Goal: Information Seeking & Learning: Learn about a topic

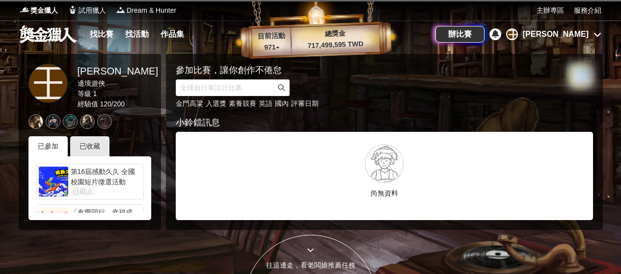
drag, startPoint x: 0, startPoint y: 0, endPoint x: 102, endPoint y: 35, distance: 107.6
click at [102, 35] on link "找比賽" at bounding box center [101, 34] width 31 height 14
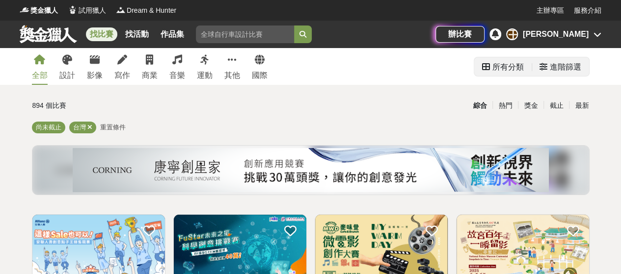
click at [552, 70] on div "進階篩選" at bounding box center [565, 67] width 31 height 20
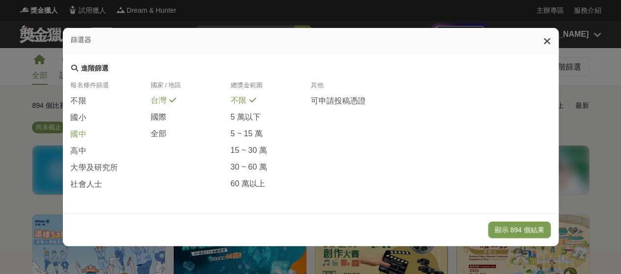
scroll to position [249, 0]
click at [76, 113] on span "國小" at bounding box center [79, 118] width 16 height 10
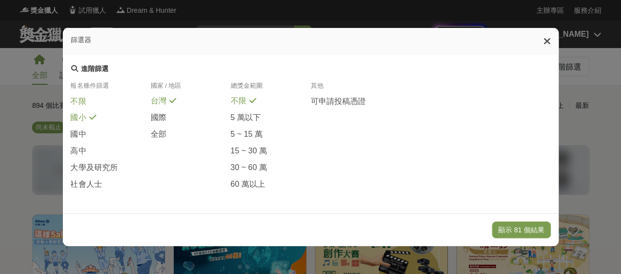
click at [79, 98] on span "不限" at bounding box center [79, 102] width 16 height 10
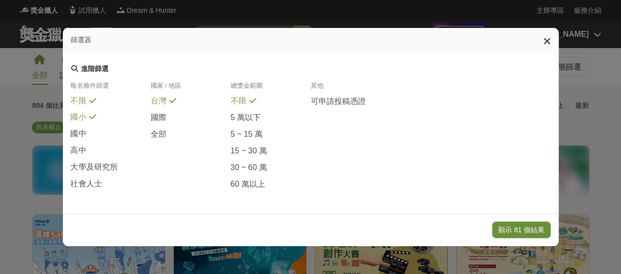
click at [524, 233] on button "顯示 81 個結果" at bounding box center [521, 230] width 58 height 17
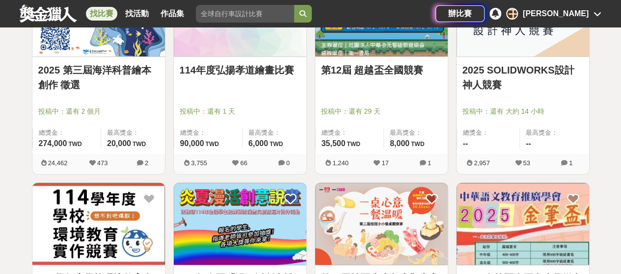
scroll to position [491, 0]
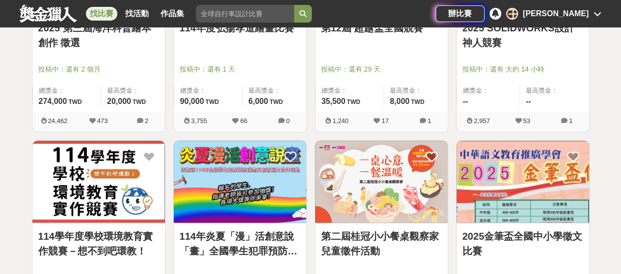
click at [223, 198] on img at bounding box center [240, 182] width 133 height 82
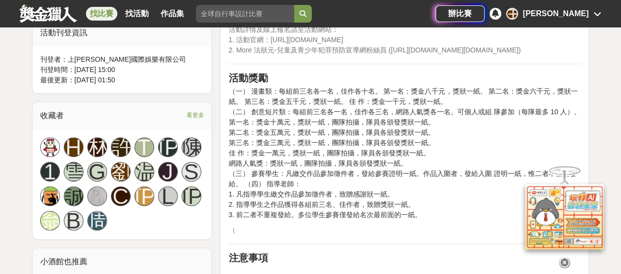
scroll to position [540, 0]
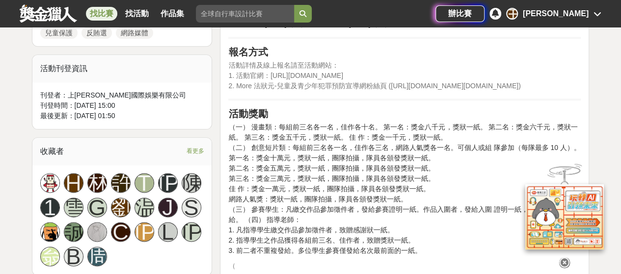
drag, startPoint x: 269, startPoint y: 76, endPoint x: 380, endPoint y: 77, distance: 111.4
click at [380, 77] on p "活動詳情及線上報名請至活動網站： 1. 活動官網：[URL][DOMAIN_NAME] 2. More 法狀元-兒童及青少年犯罪預防宣導網粉絲頁 ([URL]…" at bounding box center [404, 75] width 352 height 31
copy span "[URL][DOMAIN_NAME]"
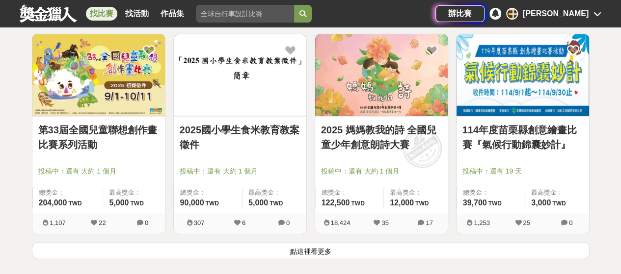
scroll to position [1227, 0]
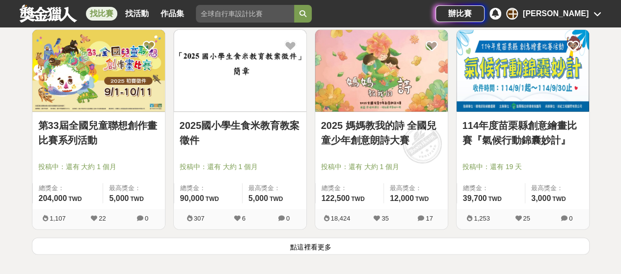
click at [65, 98] on img at bounding box center [98, 71] width 133 height 82
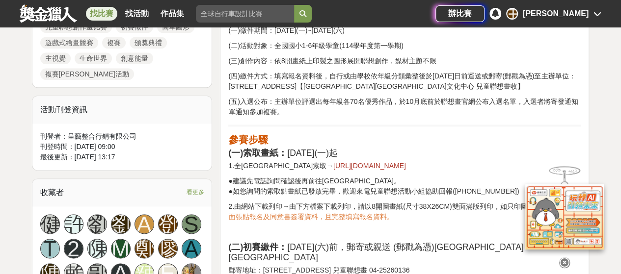
scroll to position [540, 0]
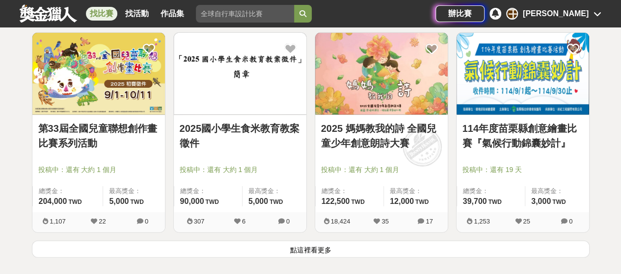
scroll to position [1227, 0]
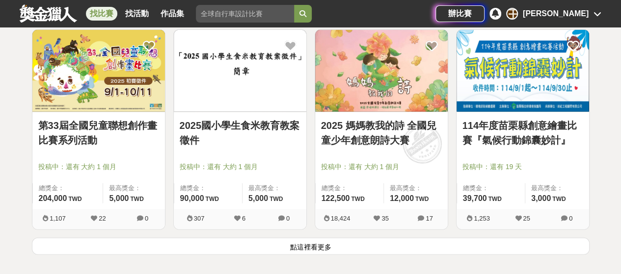
click at [304, 242] on button "點這裡看更多" at bounding box center [311, 246] width 558 height 17
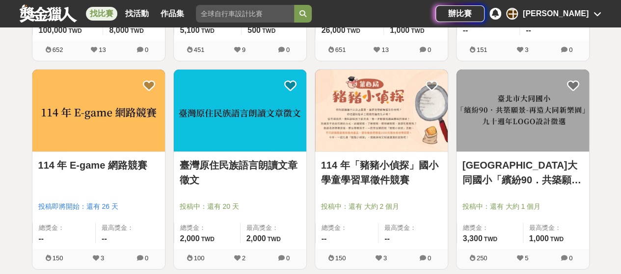
scroll to position [1620, 0]
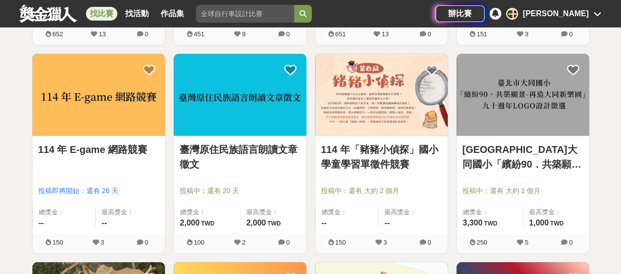
click at [398, 123] on img at bounding box center [381, 95] width 133 height 82
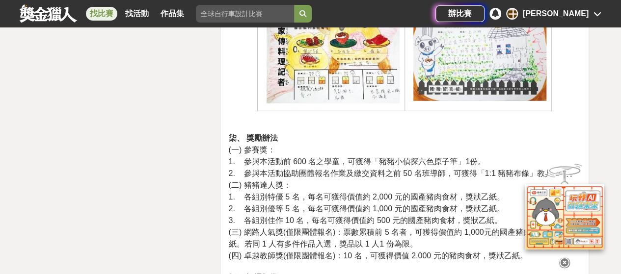
scroll to position [1521, 0]
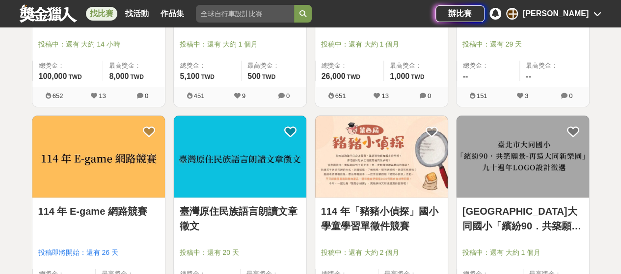
scroll to position [1620, 0]
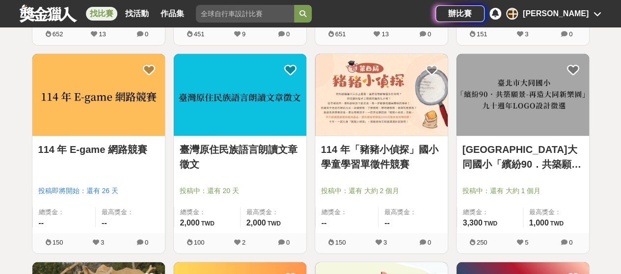
click at [103, 124] on img at bounding box center [98, 95] width 133 height 82
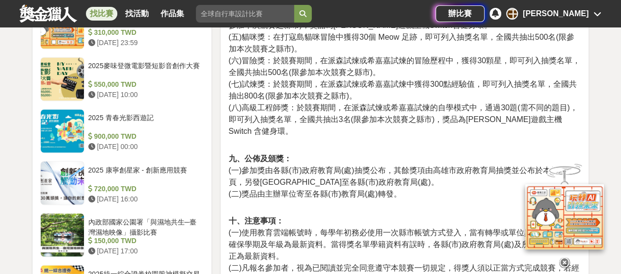
scroll to position [883, 0]
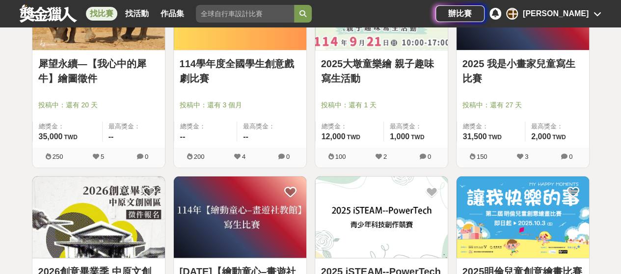
scroll to position [1865, 0]
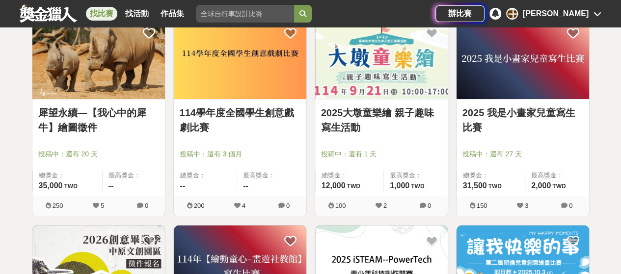
click at [99, 67] on img at bounding box center [98, 58] width 133 height 82
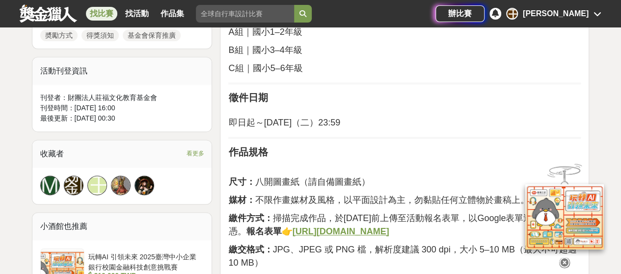
scroll to position [638, 0]
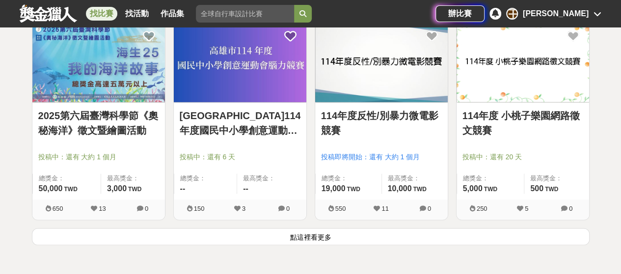
scroll to position [2503, 0]
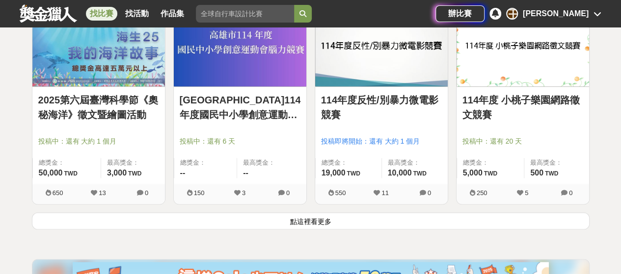
click at [307, 222] on button "點這裡看更多" at bounding box center [311, 221] width 558 height 17
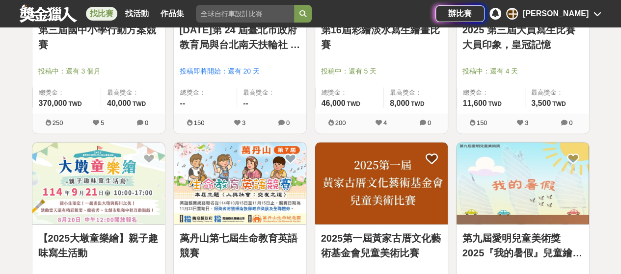
scroll to position [2847, 0]
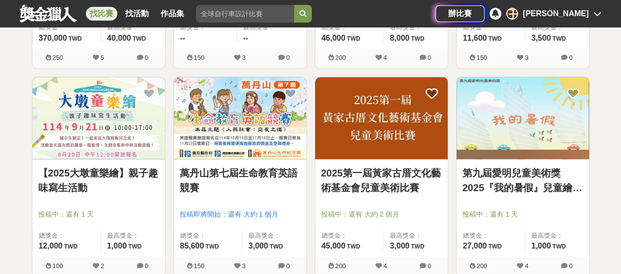
click at [235, 108] on img at bounding box center [240, 119] width 133 height 82
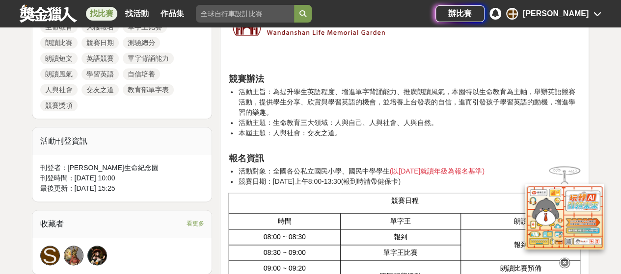
scroll to position [491, 0]
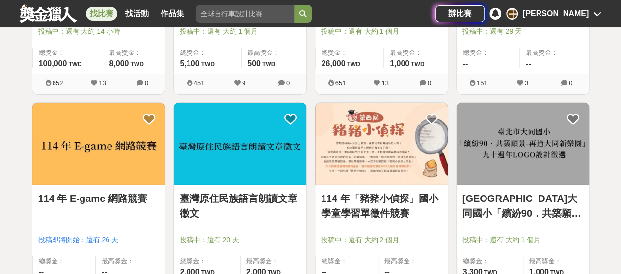
scroll to position [2847, 0]
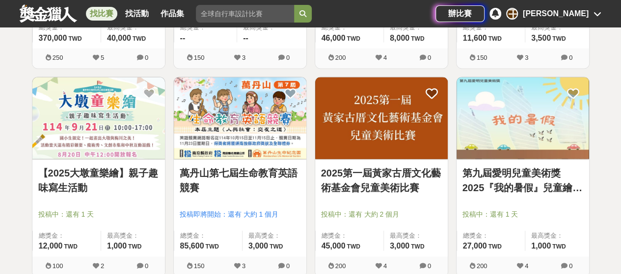
click at [521, 184] on link "第九屆愛明兒童美術獎 2025『我的暑假』兒童繪畫比賽" at bounding box center [522, 180] width 121 height 29
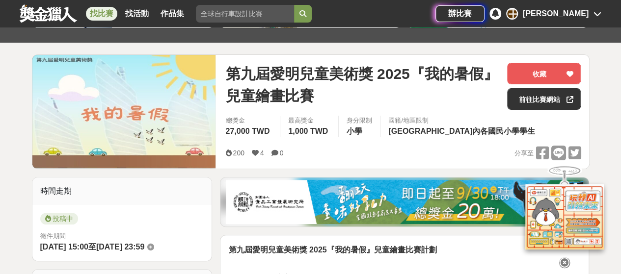
scroll to position [98, 0]
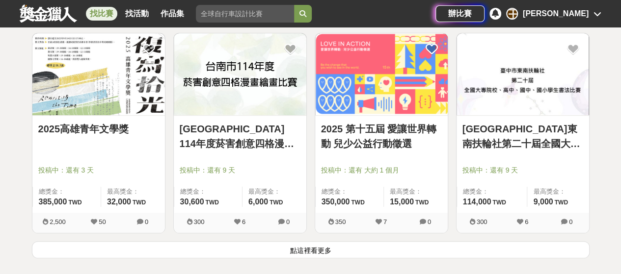
scroll to position [3730, 0]
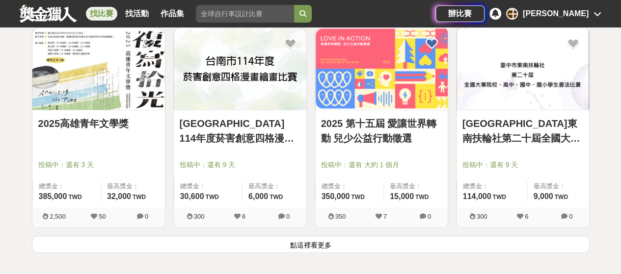
click at [321, 240] on button "點這裡看更多" at bounding box center [311, 244] width 558 height 17
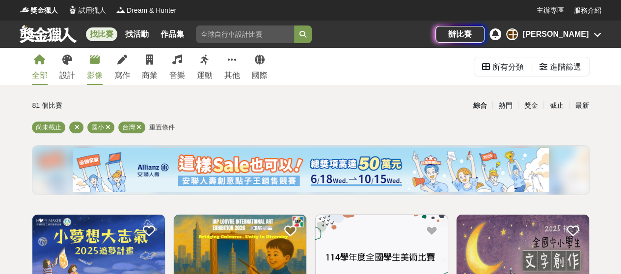
click at [91, 59] on icon at bounding box center [95, 60] width 10 height 10
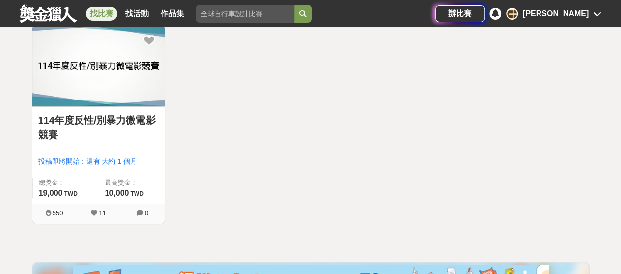
scroll to position [147, 0]
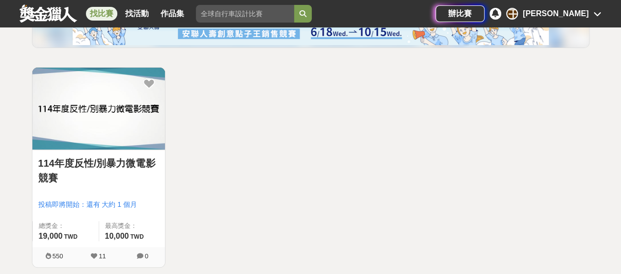
click at [86, 114] on img at bounding box center [98, 109] width 133 height 82
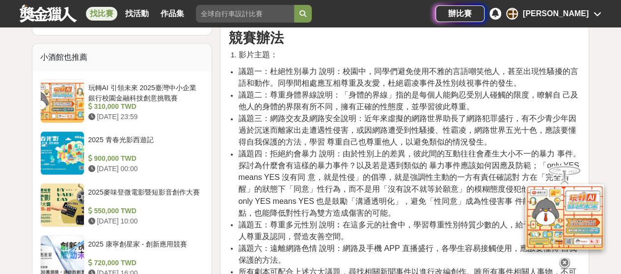
scroll to position [834, 0]
